Goal: Contribute content

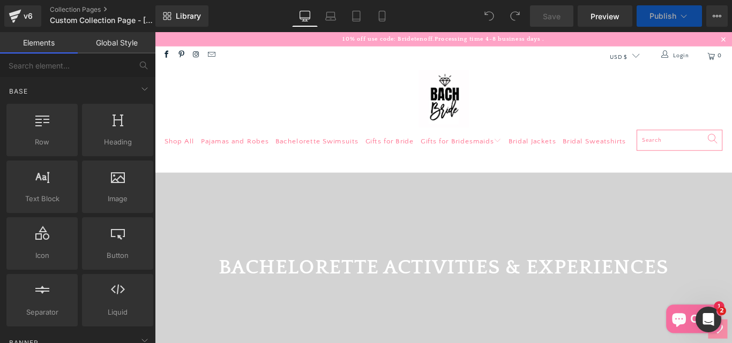
scroll to position [499, 0]
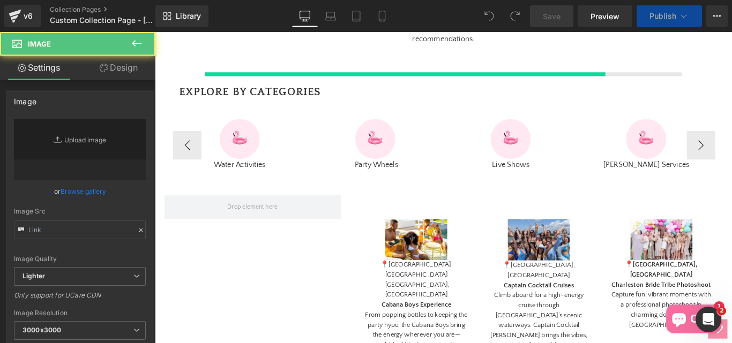
click at [187, 174] on div "Image" at bounding box center [249, 152] width 149 height 45
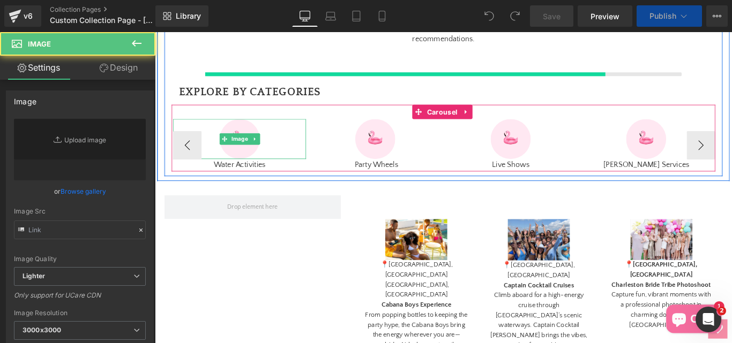
scroll to position [482, 0]
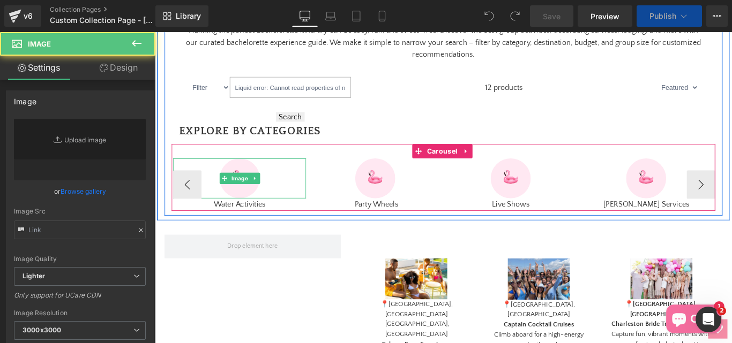
type input "[URL][DOMAIN_NAME]"
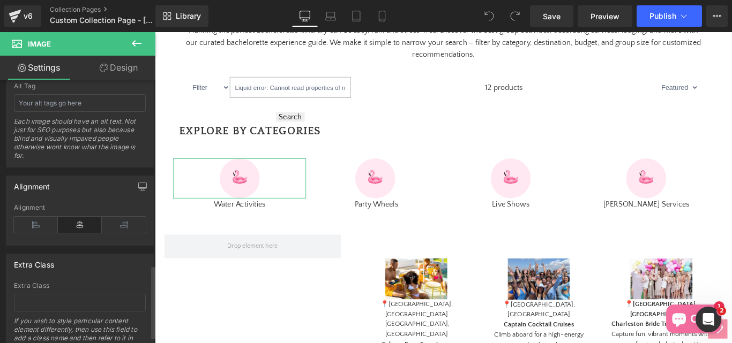
scroll to position [688, 0]
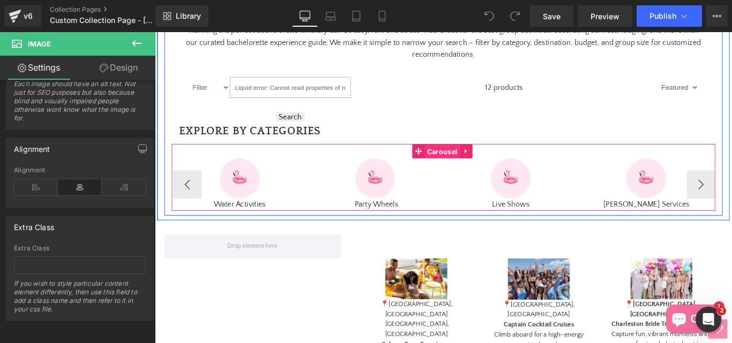
click at [467, 175] on span "Carousel" at bounding box center [477, 167] width 40 height 16
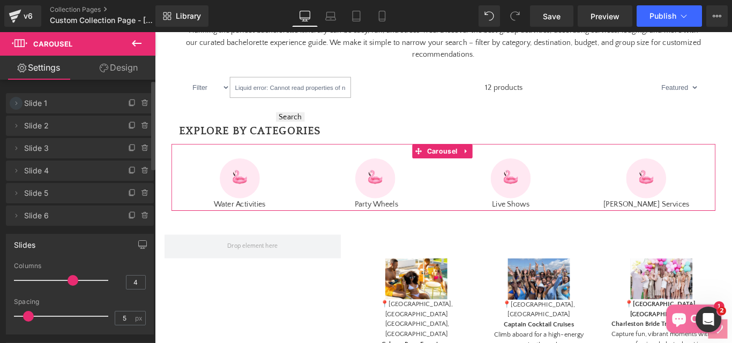
click at [14, 103] on icon at bounding box center [16, 103] width 9 height 9
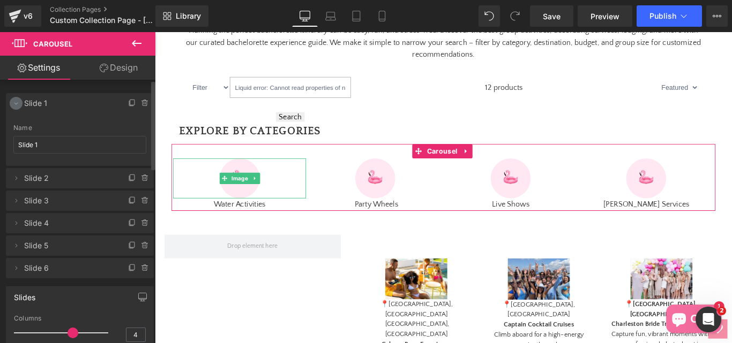
click at [14, 103] on icon at bounding box center [16, 103] width 9 height 9
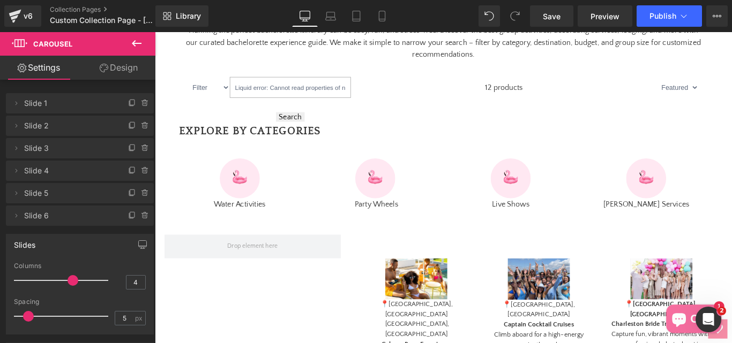
click at [39, 36] on span "Carousel" at bounding box center [64, 44] width 107 height 24
click at [42, 43] on span "Carousel" at bounding box center [52, 44] width 39 height 9
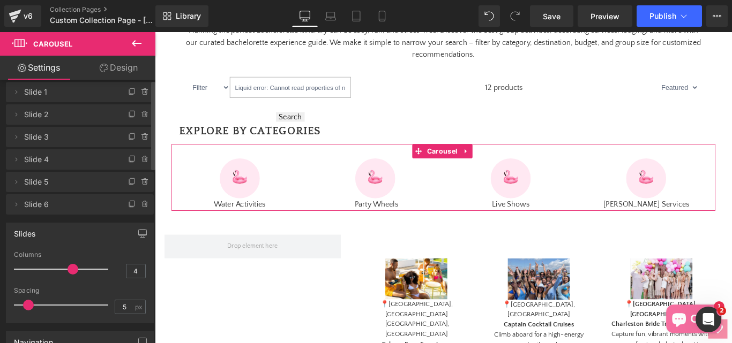
scroll to position [0, 0]
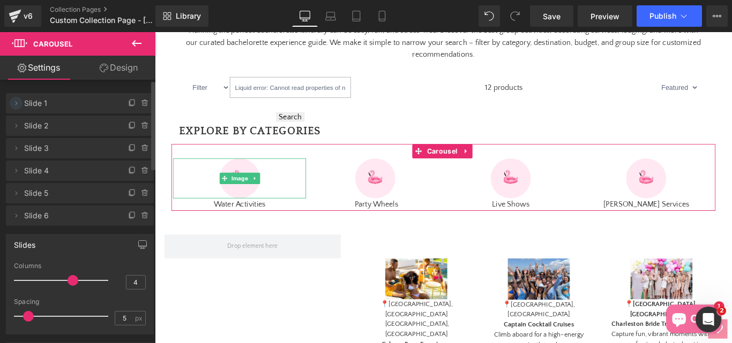
click at [19, 106] on icon at bounding box center [16, 103] width 9 height 9
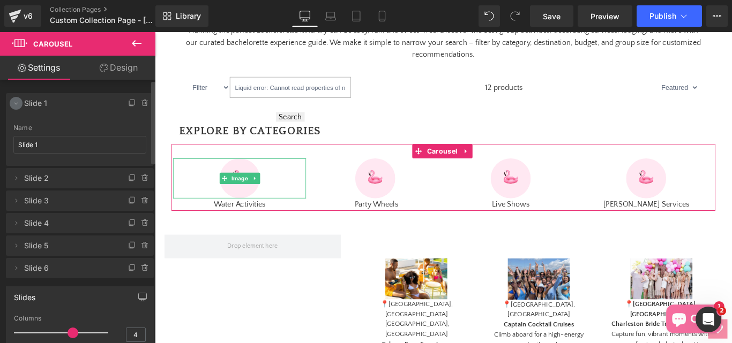
click at [18, 106] on icon at bounding box center [16, 103] width 9 height 9
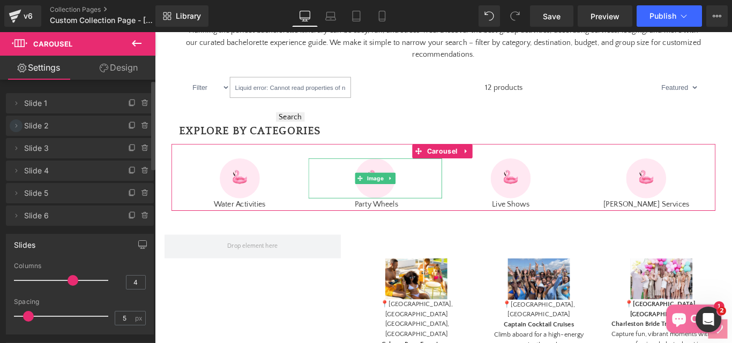
click at [17, 128] on icon at bounding box center [16, 126] width 9 height 9
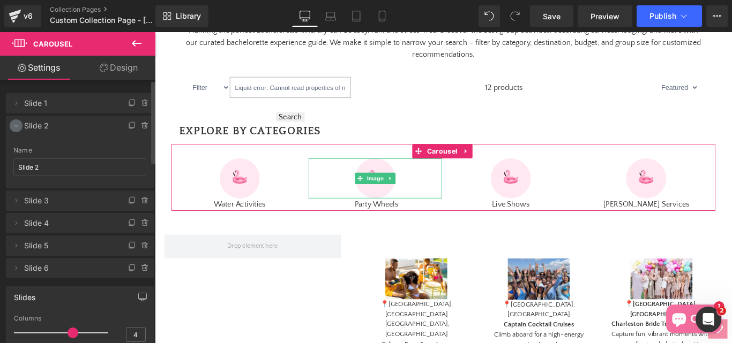
click at [11, 129] on span at bounding box center [16, 125] width 13 height 13
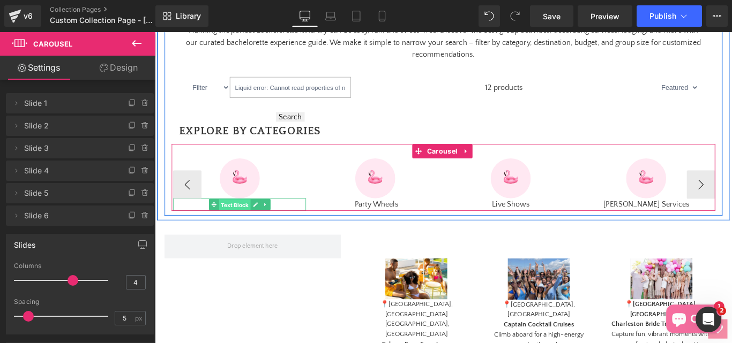
click at [252, 233] on span "Text Block" at bounding box center [244, 226] width 35 height 13
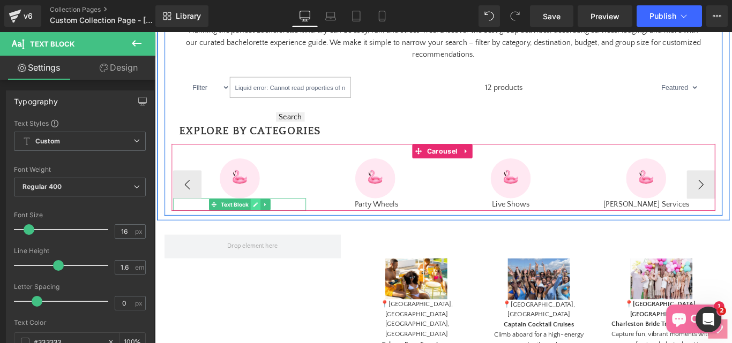
click at [266, 229] on icon at bounding box center [267, 225] width 5 height 5
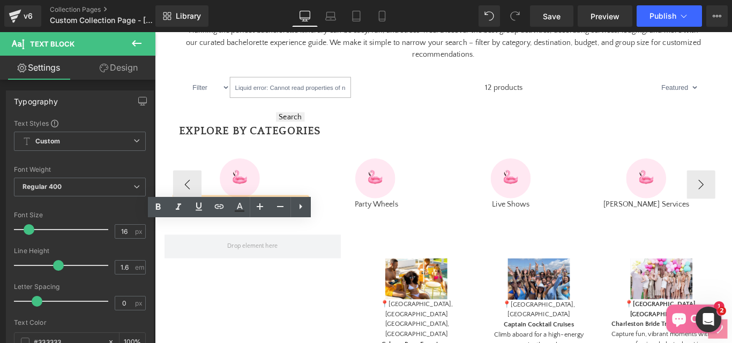
click at [222, 233] on p "Water Activities" at bounding box center [249, 226] width 149 height 14
